Goal: Use online tool/utility: Utilize a website feature to perform a specific function

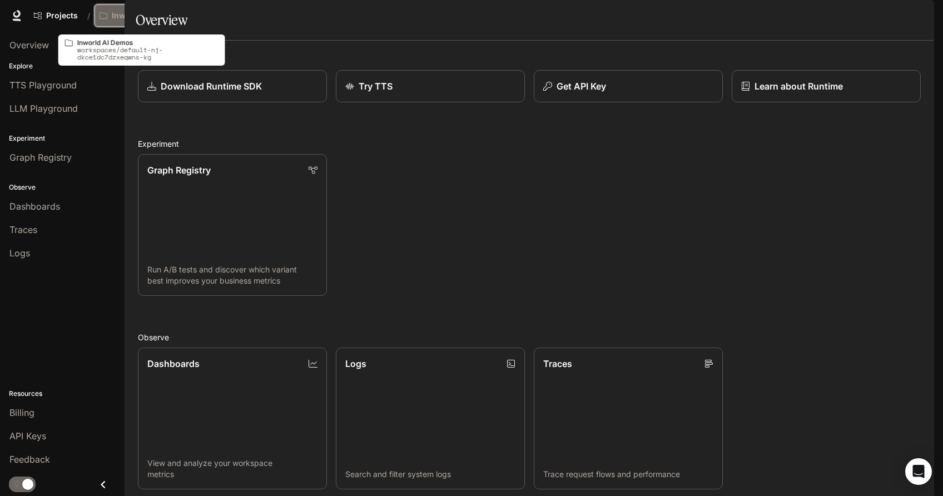
click at [160, 14] on p "Inworld AI Demos" at bounding box center [143, 15] width 62 height 9
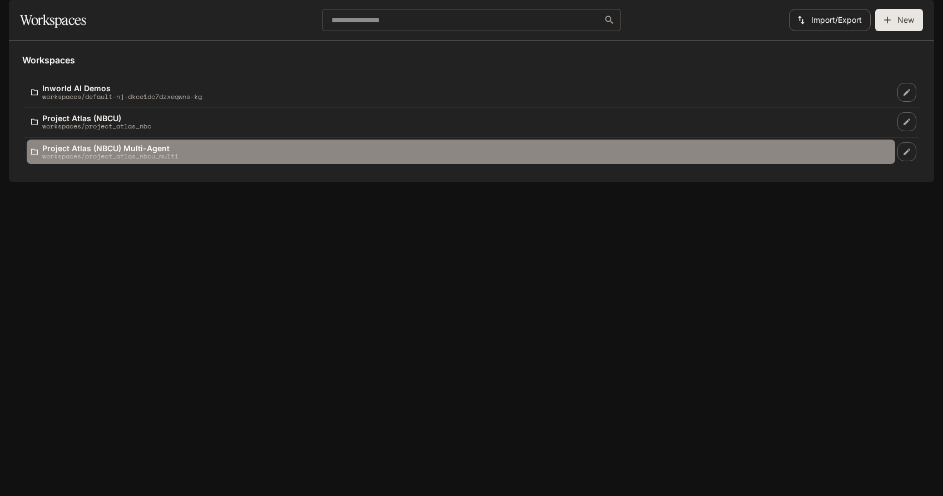
click at [140, 152] on p "Project Atlas (NBCU) Multi-Agent" at bounding box center [110, 148] width 136 height 8
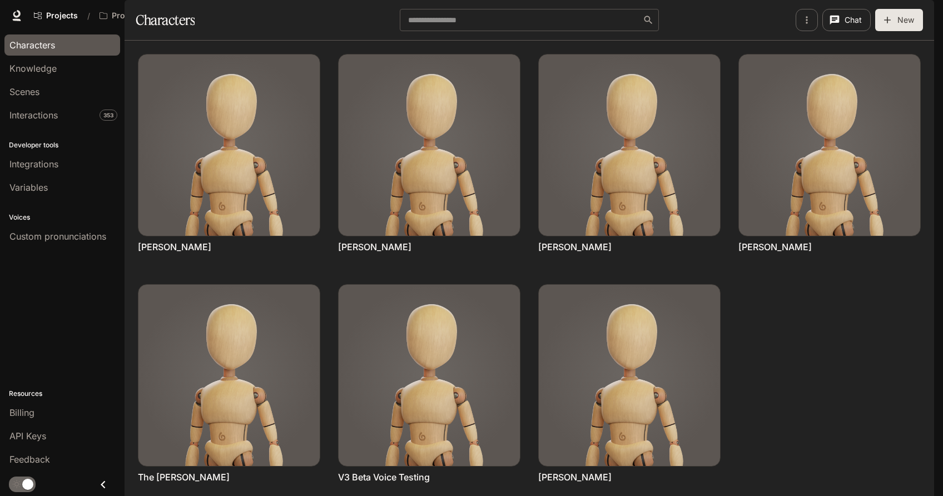
click at [786, 18] on span "Runtime" at bounding box center [789, 16] width 29 height 14
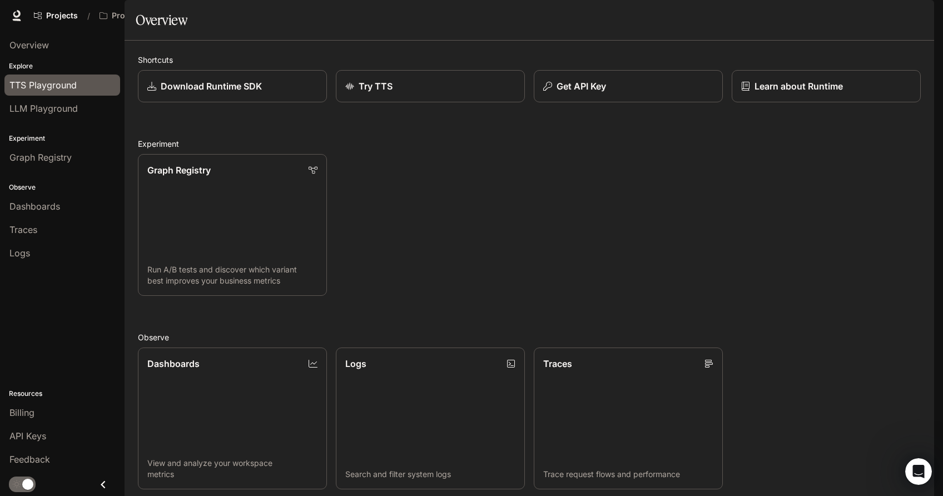
click at [49, 85] on span "TTS Playground" at bounding box center [42, 84] width 67 height 13
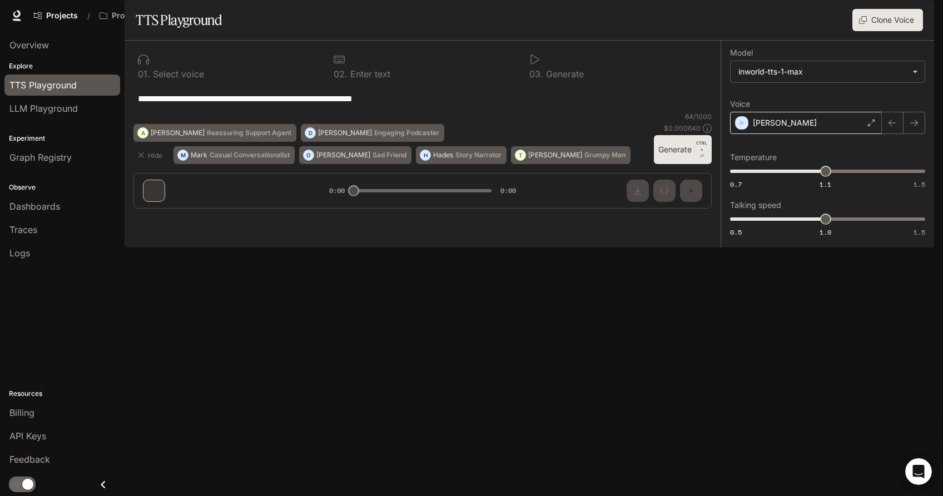
click at [787, 134] on div "[PERSON_NAME]" at bounding box center [806, 123] width 152 height 22
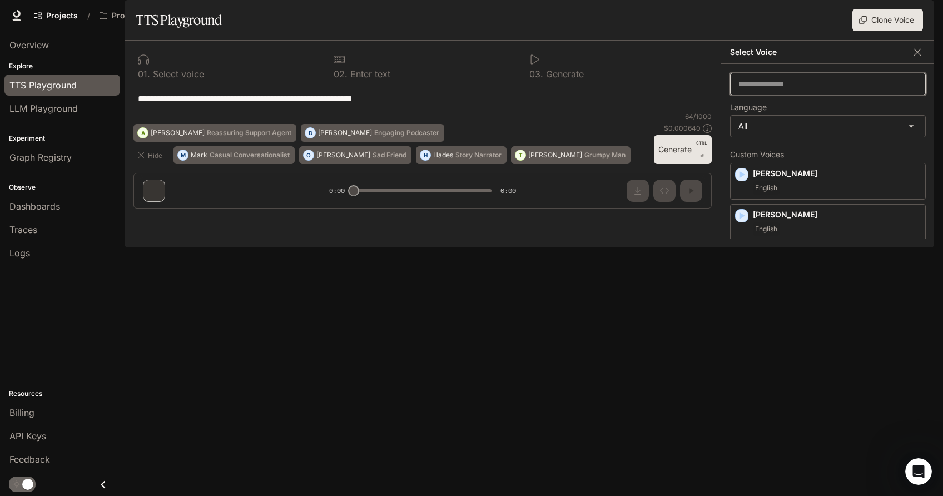
click at [795, 89] on input "text" at bounding box center [827, 83] width 195 height 11
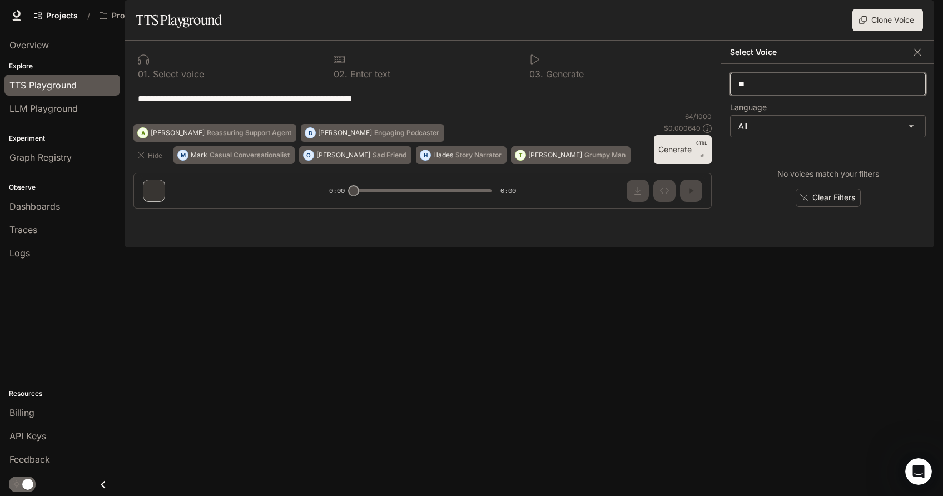
type input "*"
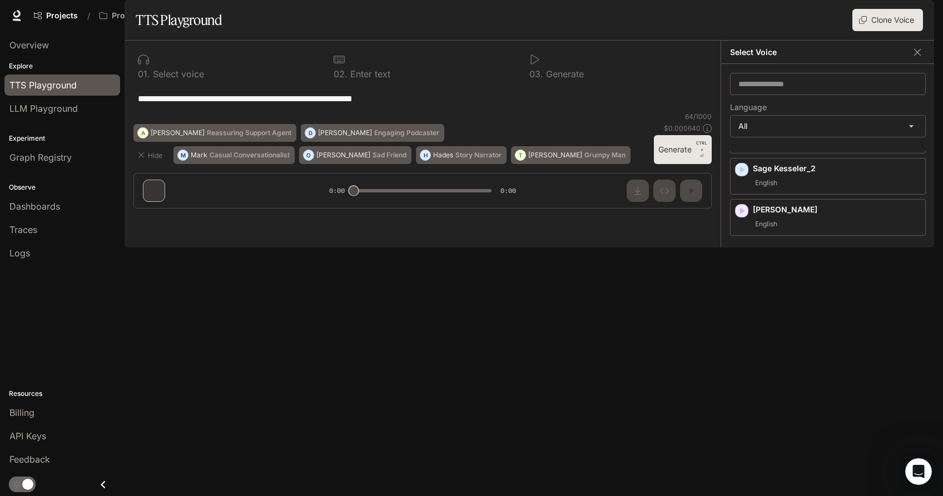
scroll to position [1167, 0]
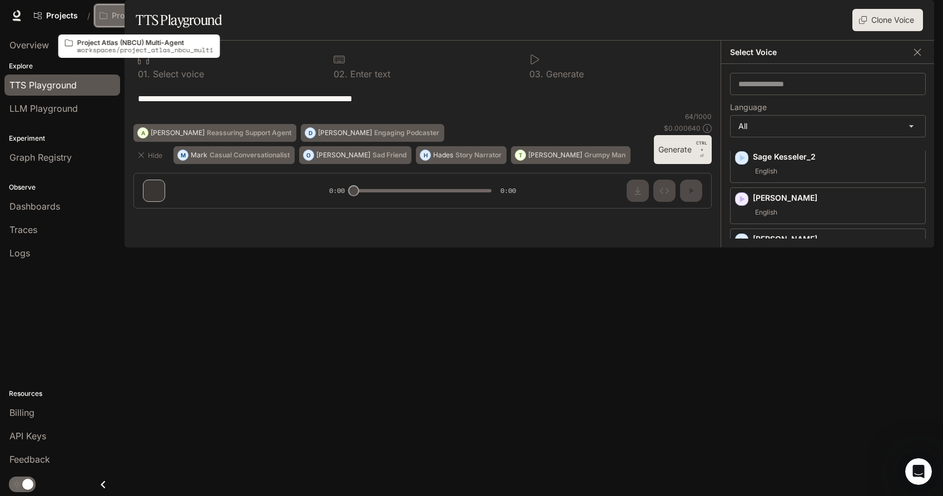
click at [163, 8] on button "Project Atlas (NBCU) Multi-Agent" at bounding box center [142, 15] width 97 height 22
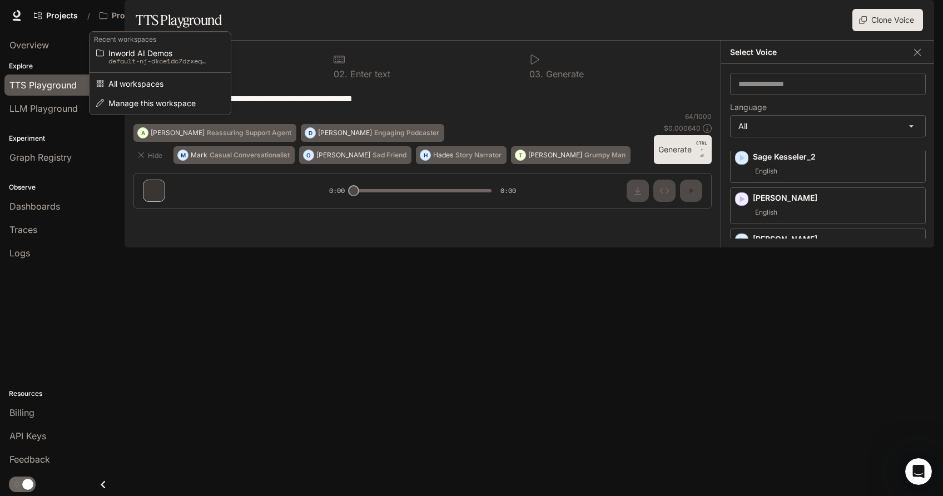
click at [182, 16] on div "Open workspace menu" at bounding box center [471, 248] width 943 height 496
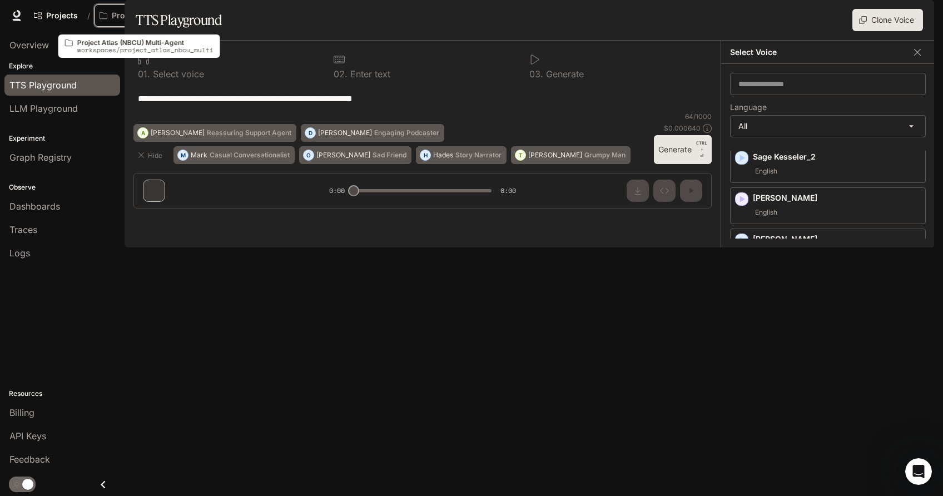
click at [182, 16] on icon "Open workspace menu" at bounding box center [182, 16] width 8 height 8
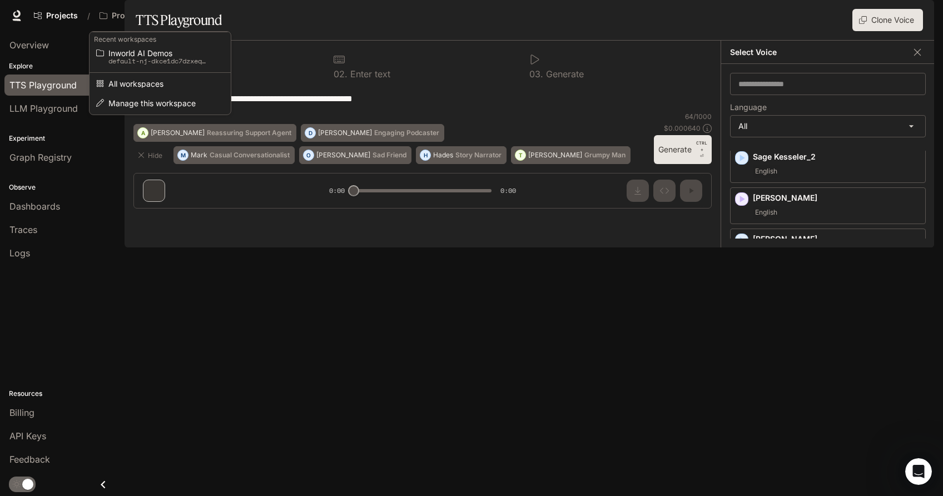
click at [182, 16] on div "Open workspace menu" at bounding box center [471, 248] width 943 height 496
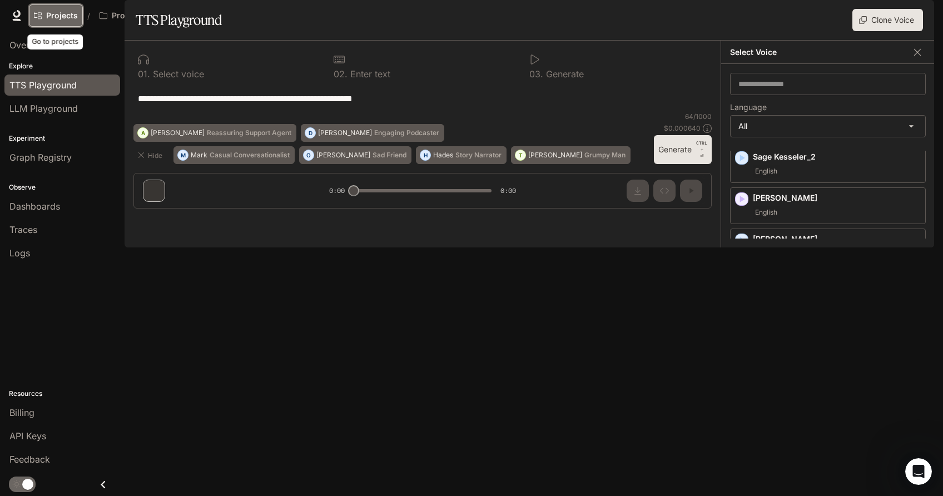
click at [64, 16] on span "Projects" at bounding box center [62, 15] width 32 height 9
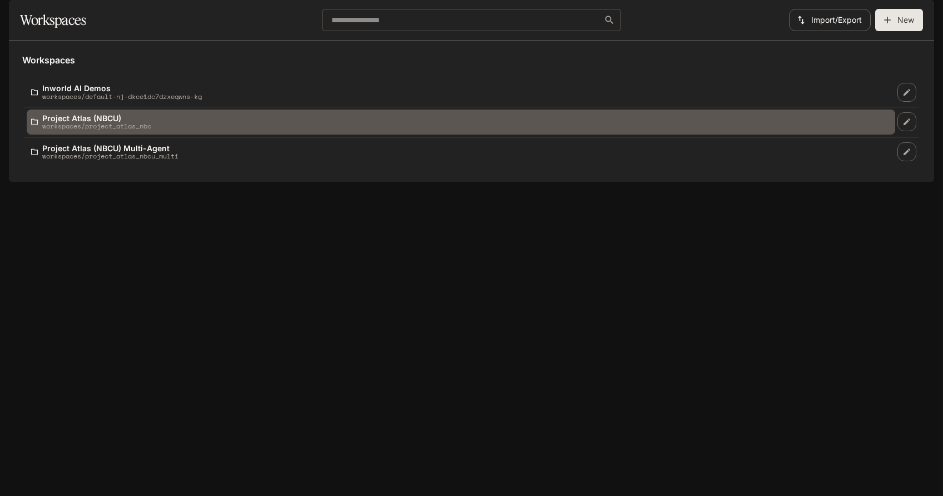
click at [122, 122] on p "Project Atlas (NBCU)" at bounding box center [96, 118] width 109 height 8
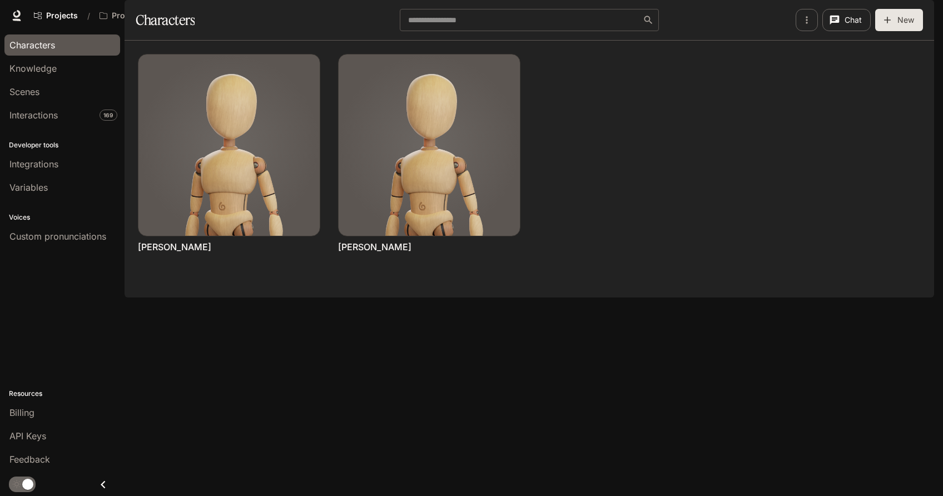
click at [805, 14] on span "Runtime" at bounding box center [789, 16] width 29 height 14
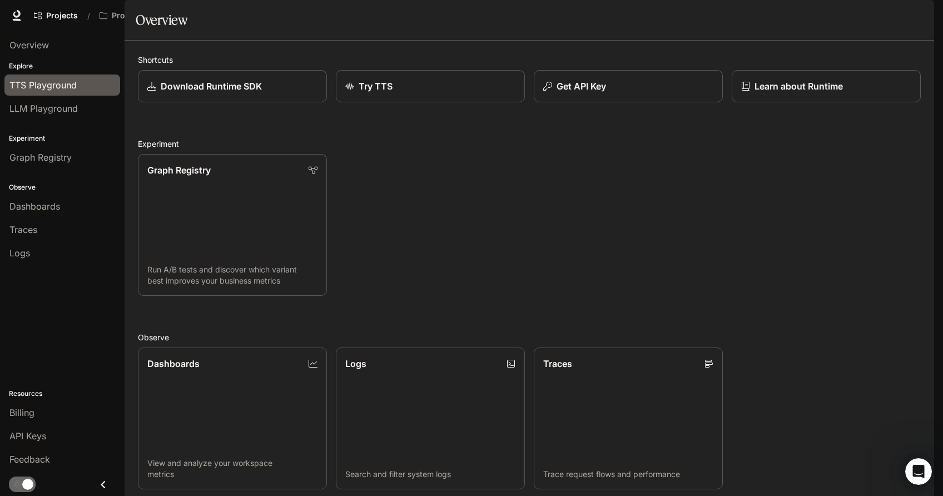
click at [51, 91] on link "TTS Playground" at bounding box center [62, 84] width 116 height 21
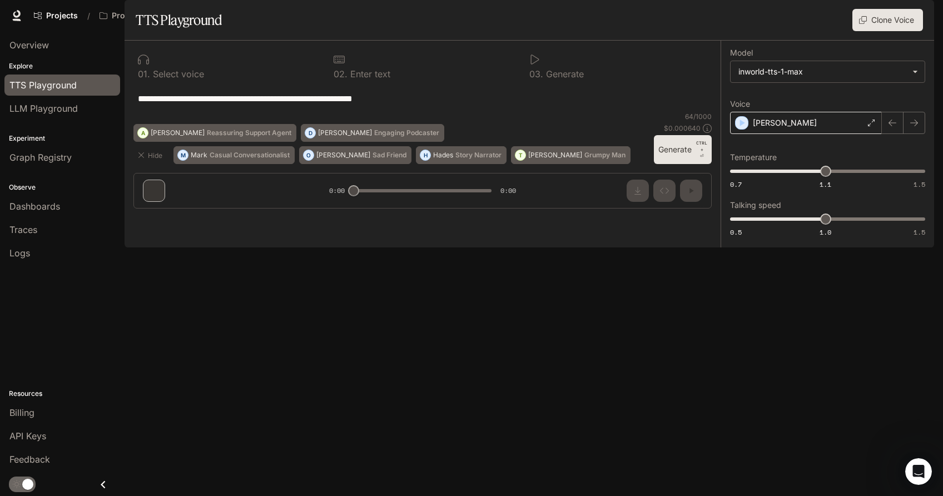
click at [808, 134] on div "[PERSON_NAME]" at bounding box center [806, 123] width 152 height 22
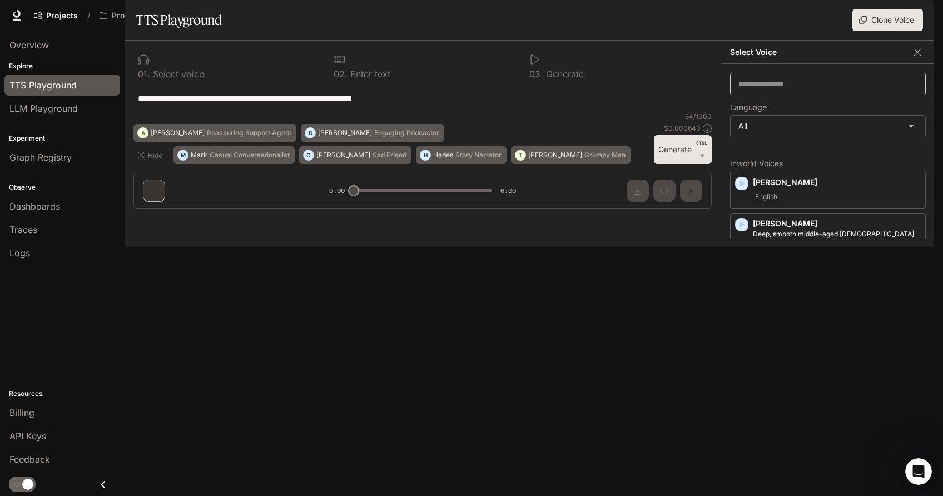
click at [771, 95] on div "​" at bounding box center [828, 84] width 196 height 22
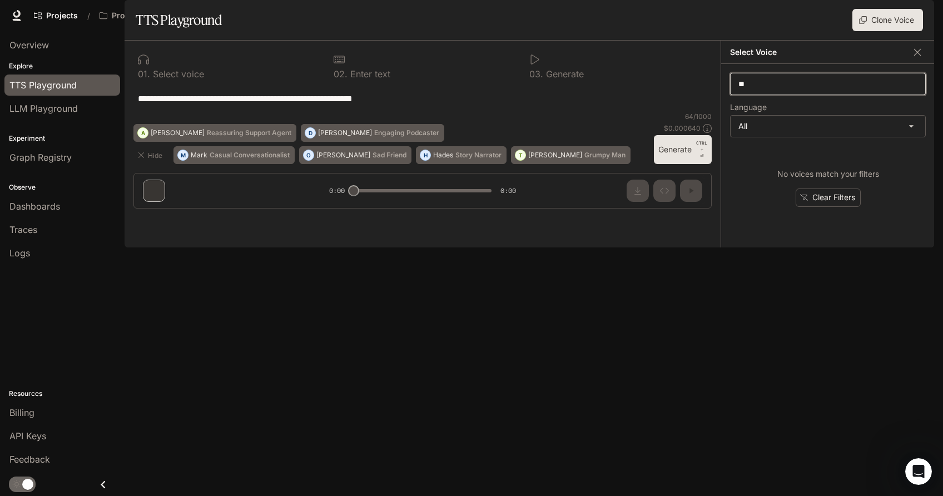
type input "*"
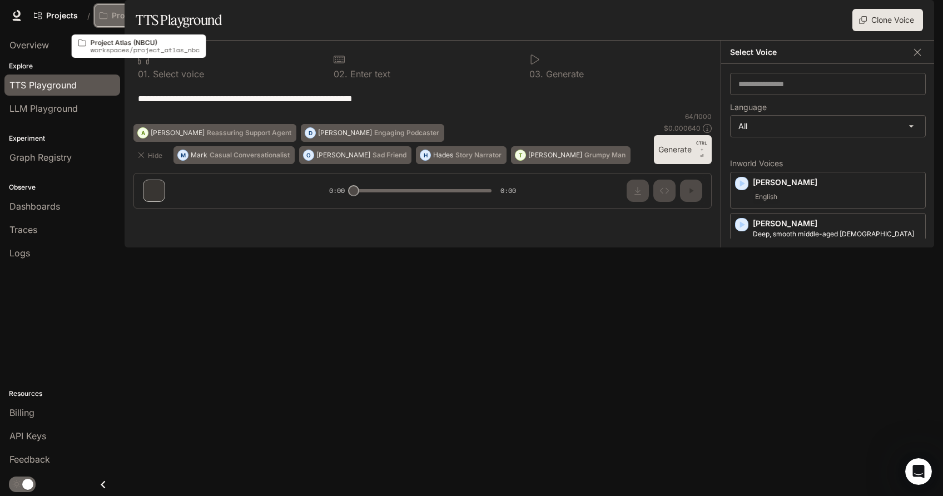
click at [182, 17] on icon "Open workspace menu" at bounding box center [182, 16] width 8 height 8
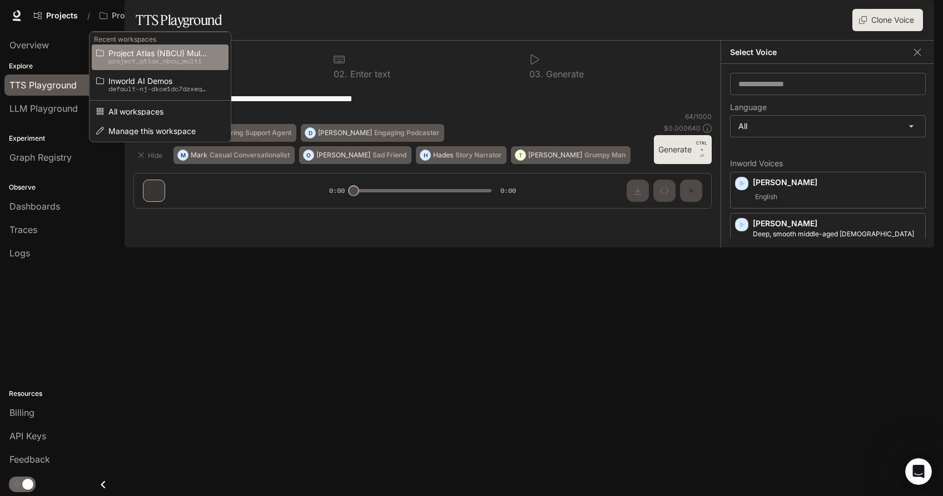
click at [179, 53] on span "Project Atlas (NBCU) Multi-Agent" at bounding box center [158, 53] width 100 height 8
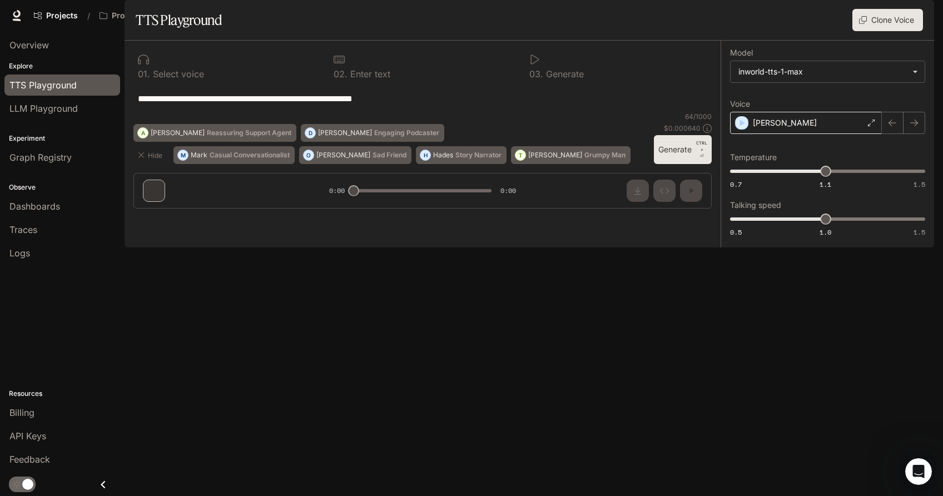
click at [811, 134] on div "[PERSON_NAME]" at bounding box center [806, 123] width 152 height 22
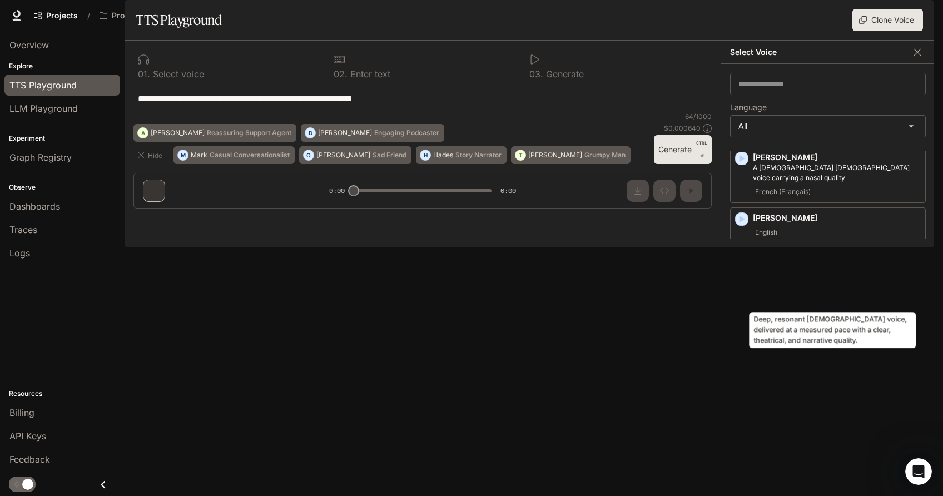
scroll to position [3669, 0]
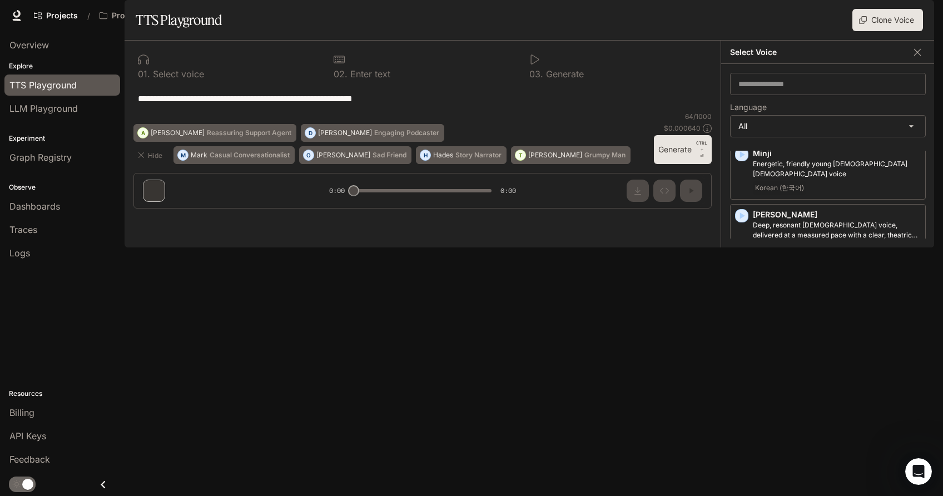
click at [671, 112] on div "**********" at bounding box center [422, 98] width 578 height 27
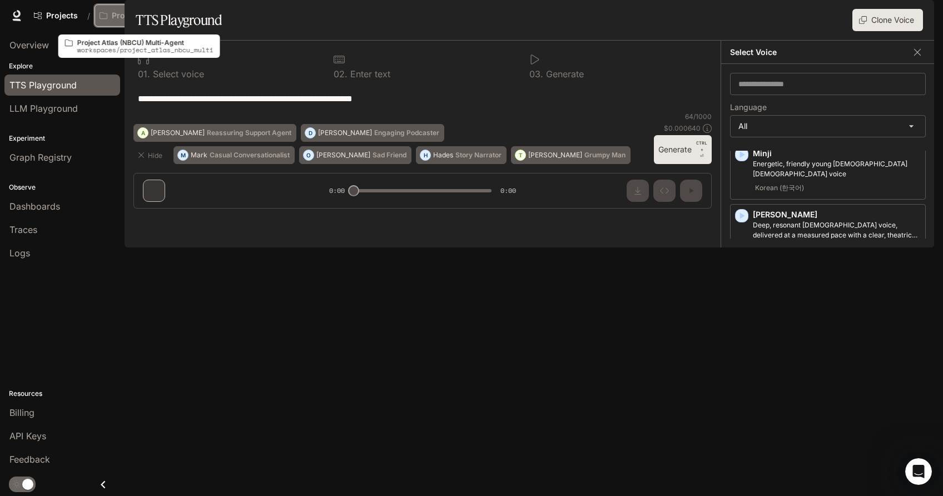
click at [183, 17] on icon "Open workspace menu" at bounding box center [183, 15] width 6 height 7
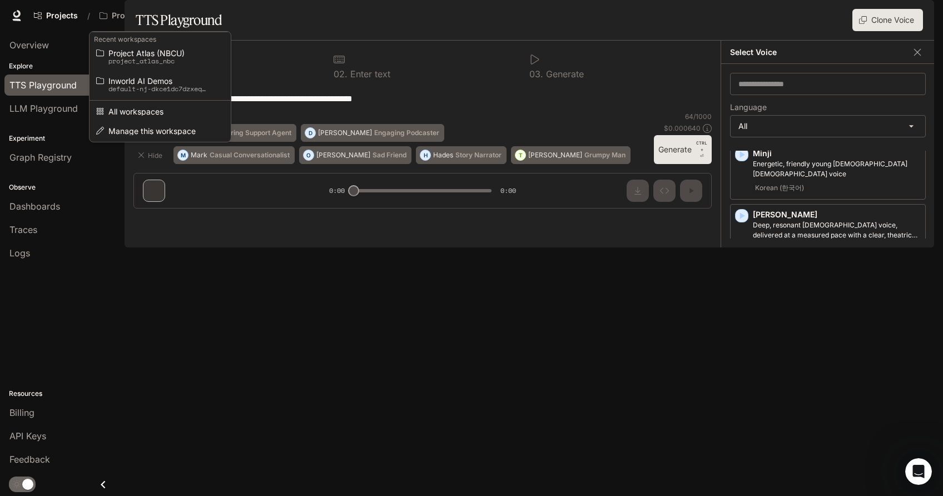
click at [195, 13] on div "Open workspace menu" at bounding box center [471, 248] width 943 height 496
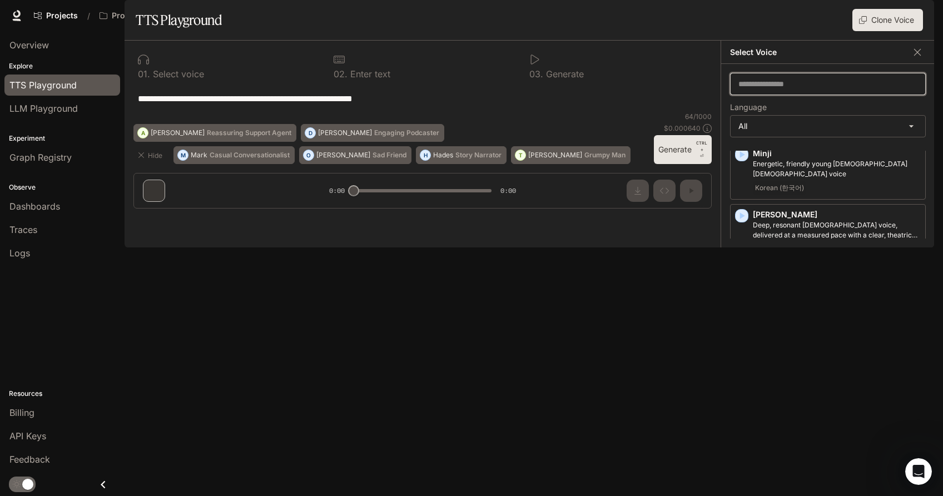
click at [755, 89] on input "text" at bounding box center [827, 83] width 195 height 11
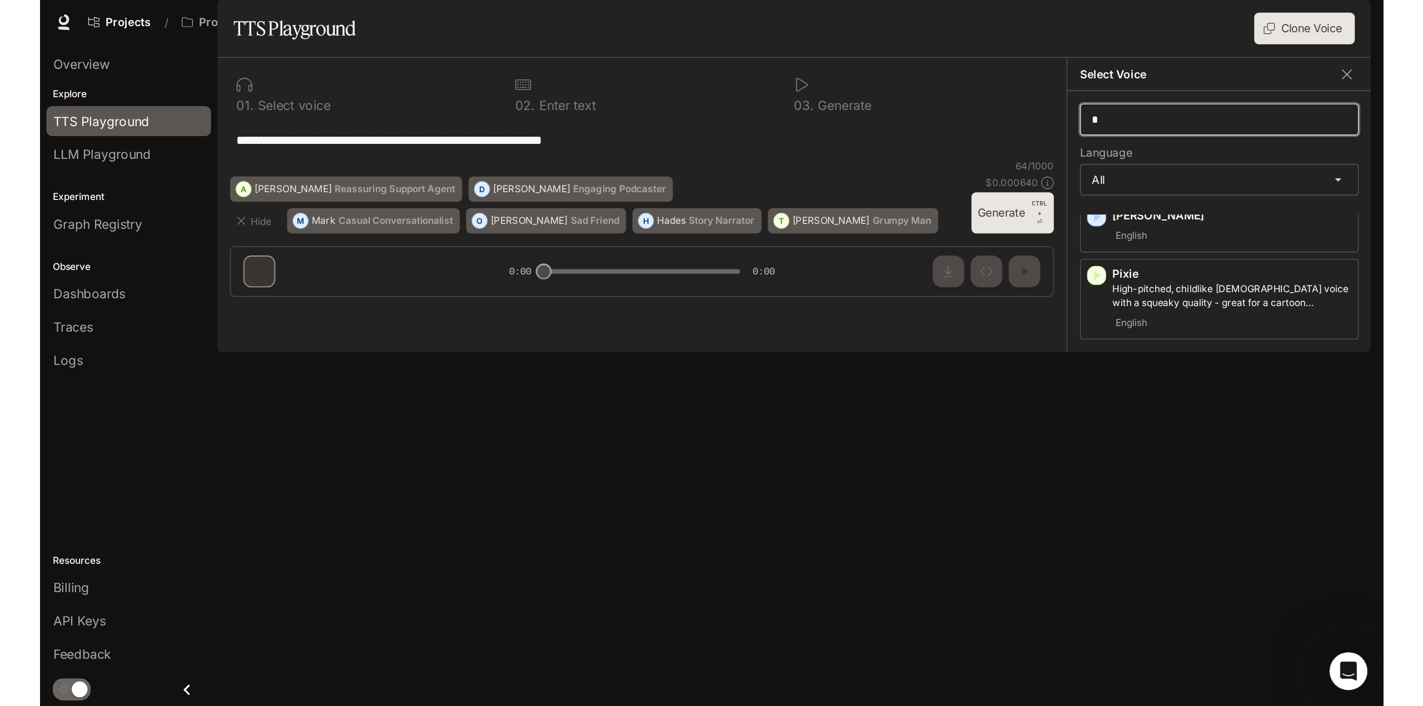
scroll to position [0, 0]
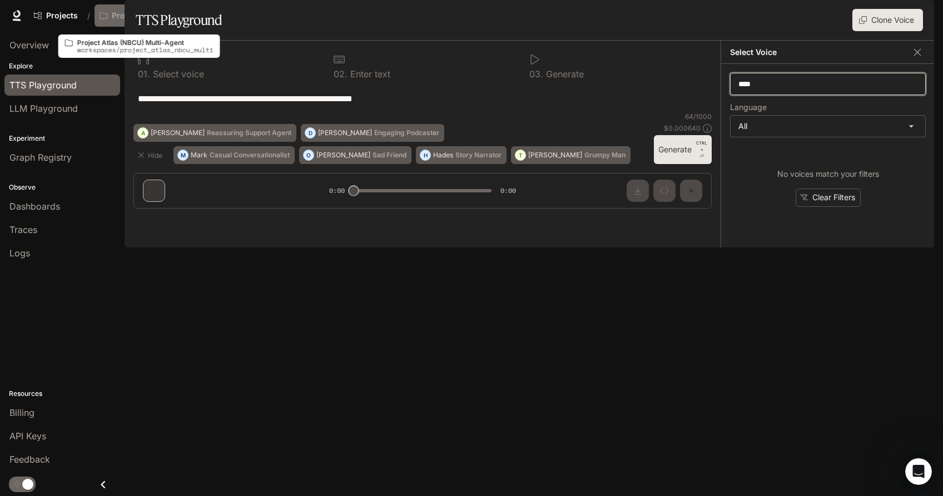
type input "****"
